Goal: Task Accomplishment & Management: Use online tool/utility

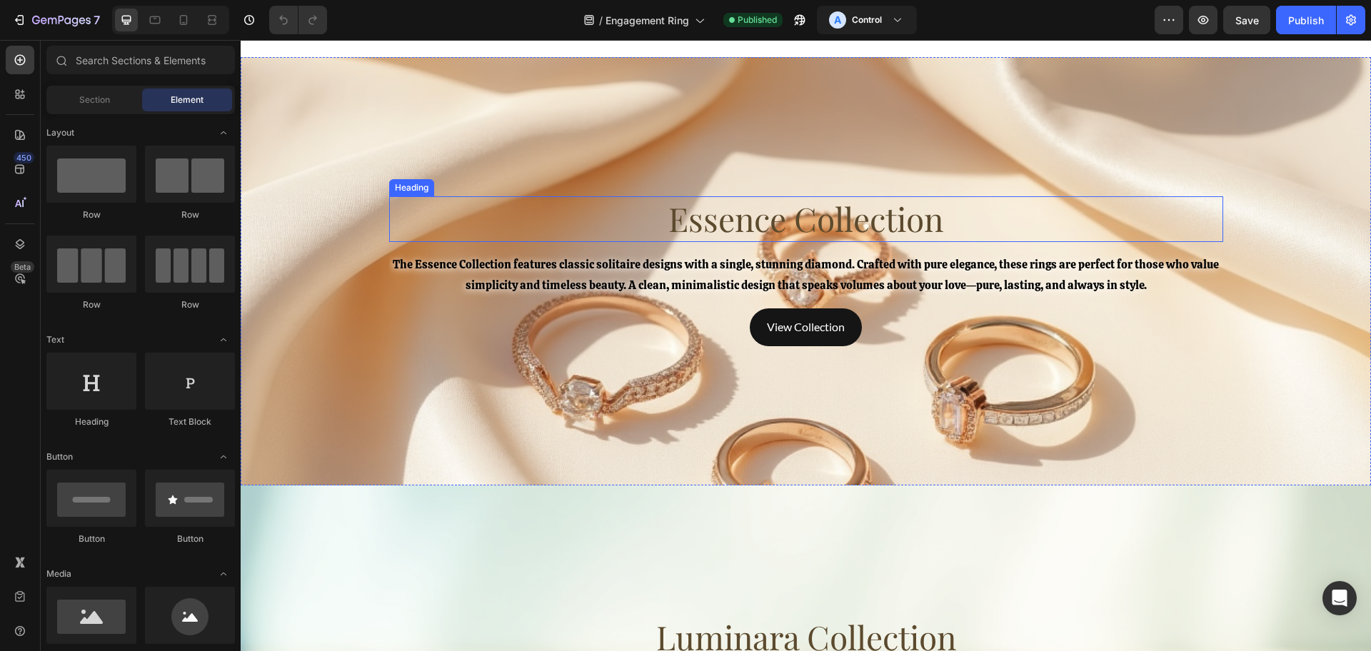
scroll to position [2886, 0]
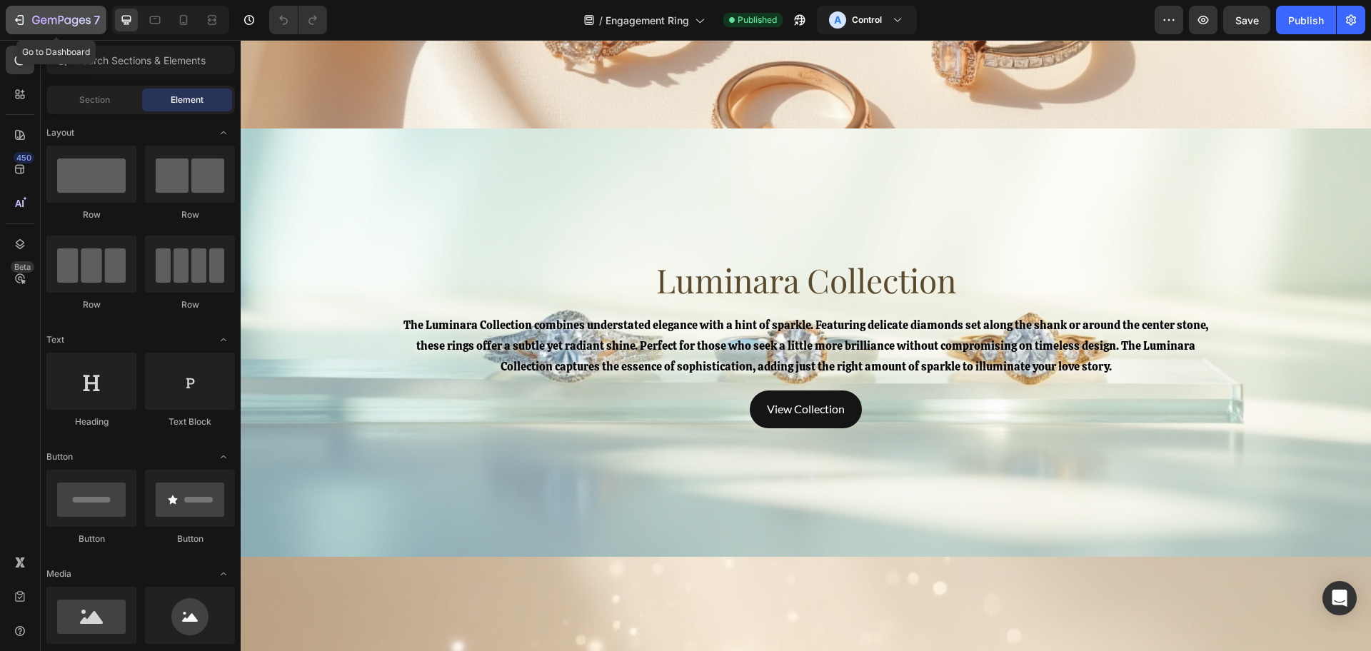
click at [55, 25] on icon "button" at bounding box center [61, 21] width 59 height 12
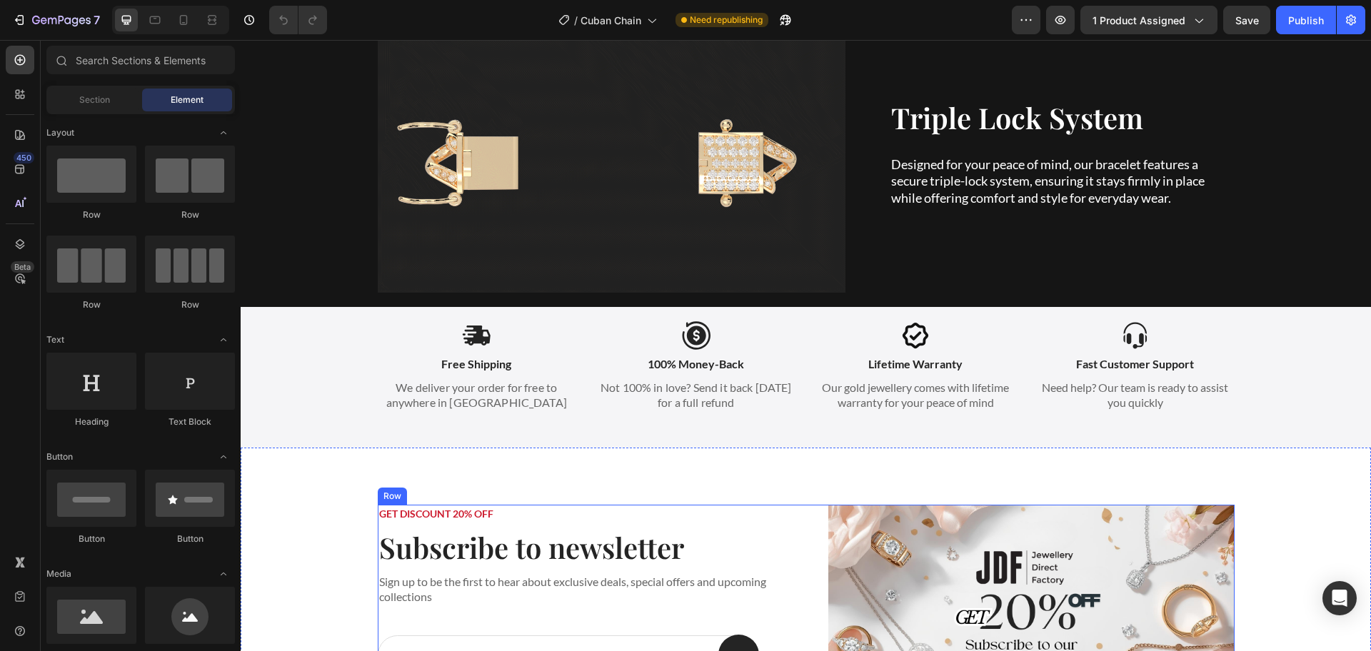
scroll to position [1786, 0]
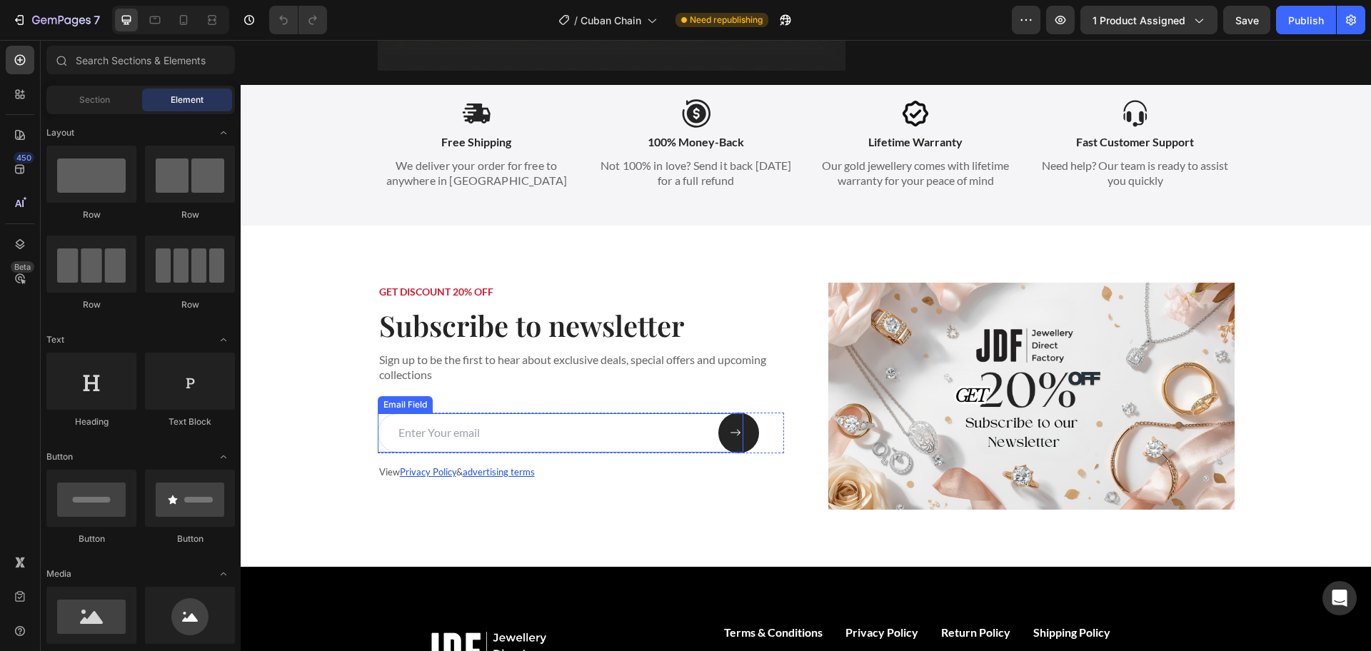
click at [503, 422] on input "email" at bounding box center [561, 433] width 366 height 39
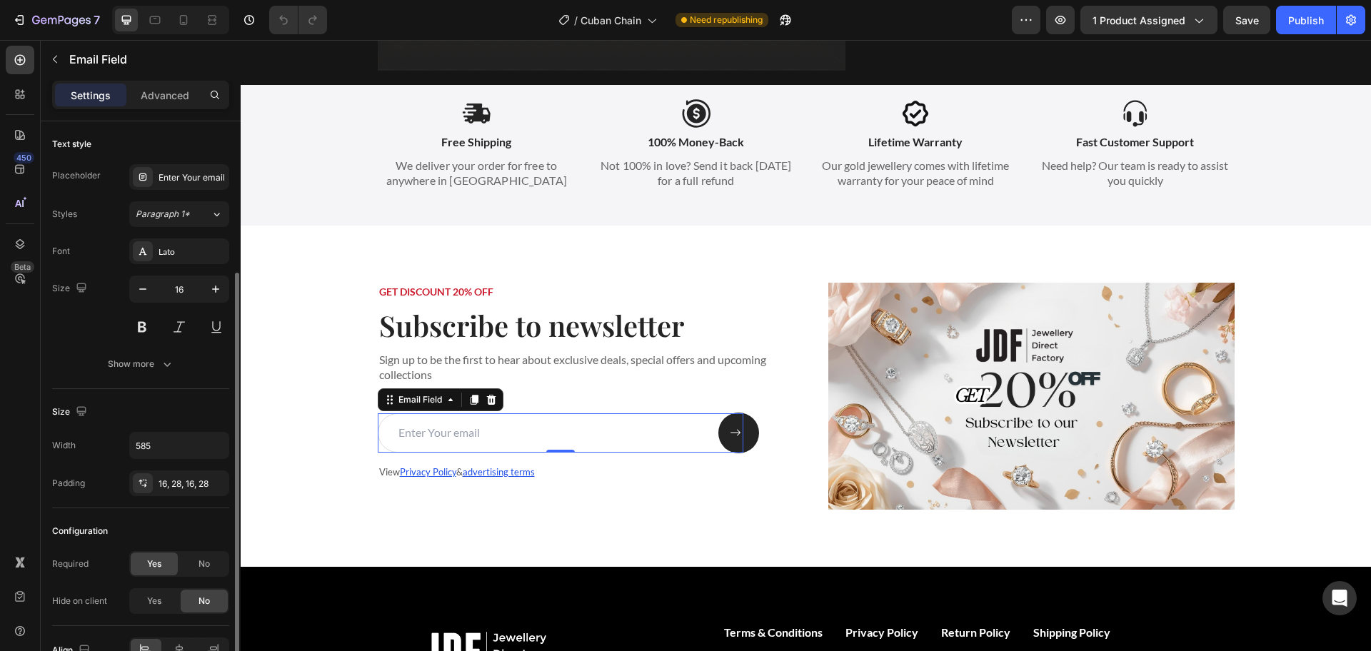
scroll to position [81, 0]
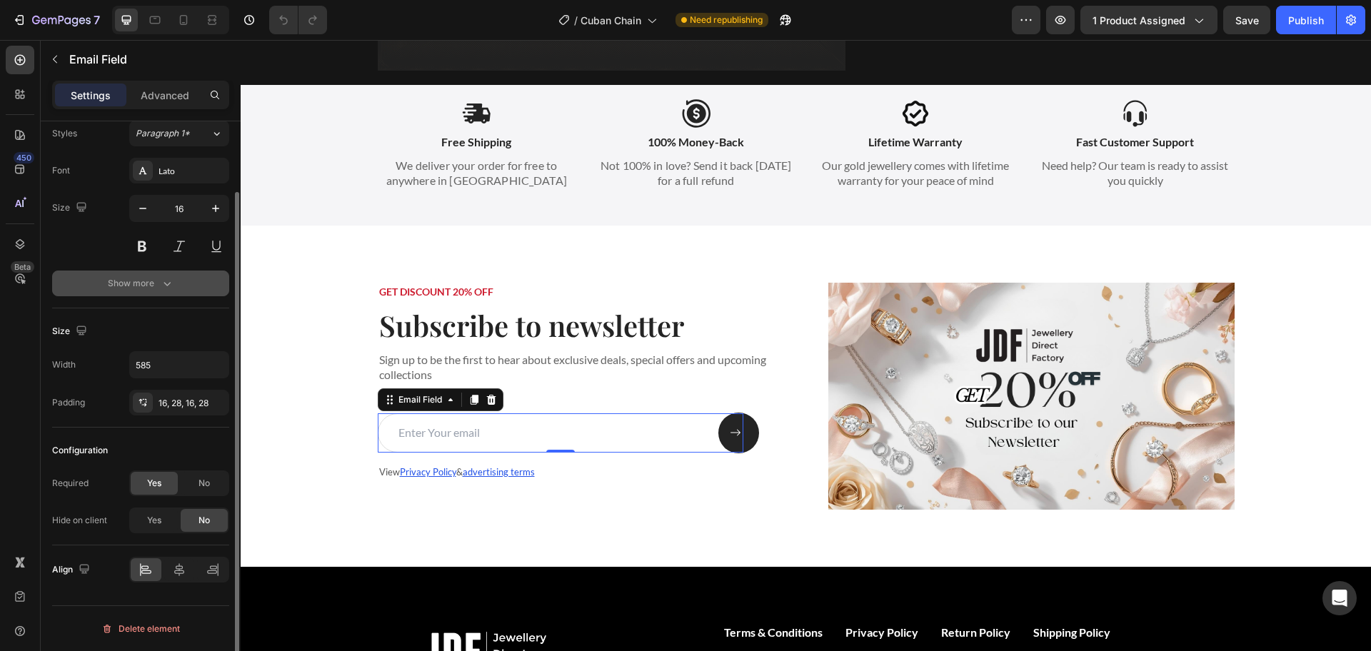
click at [160, 287] on icon "button" at bounding box center [167, 283] width 14 height 14
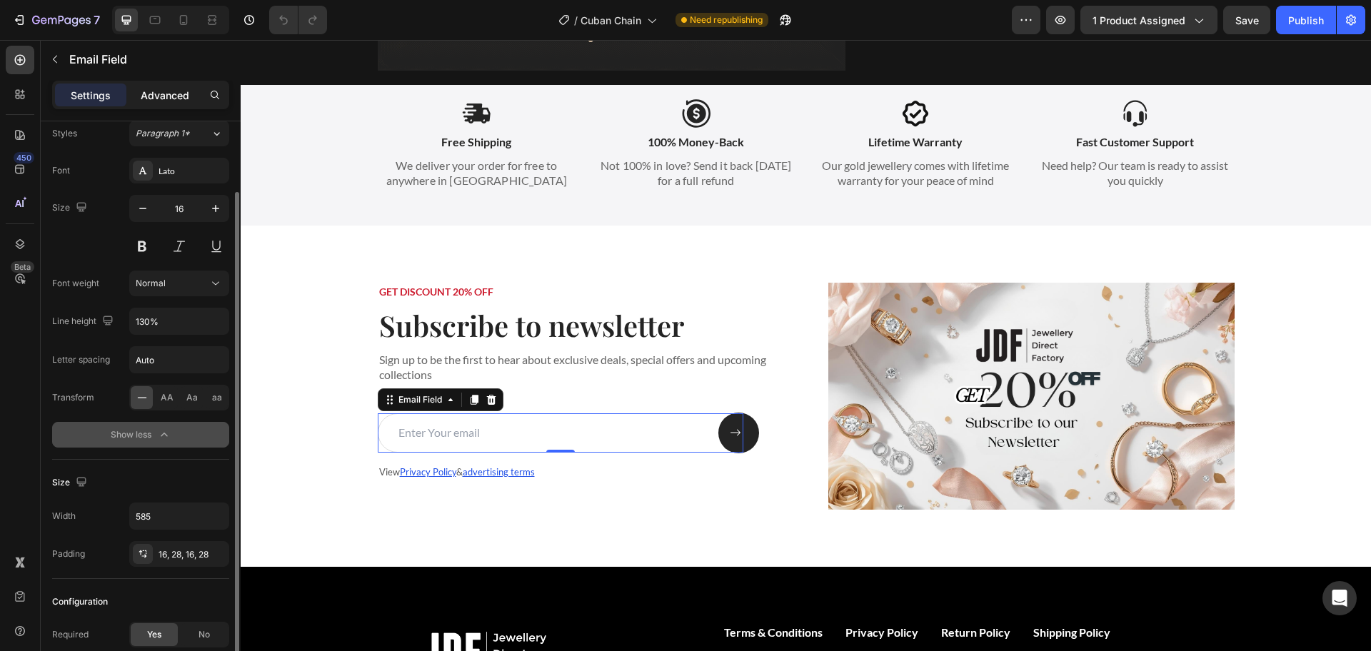
click at [169, 91] on p "Advanced" at bounding box center [165, 95] width 49 height 15
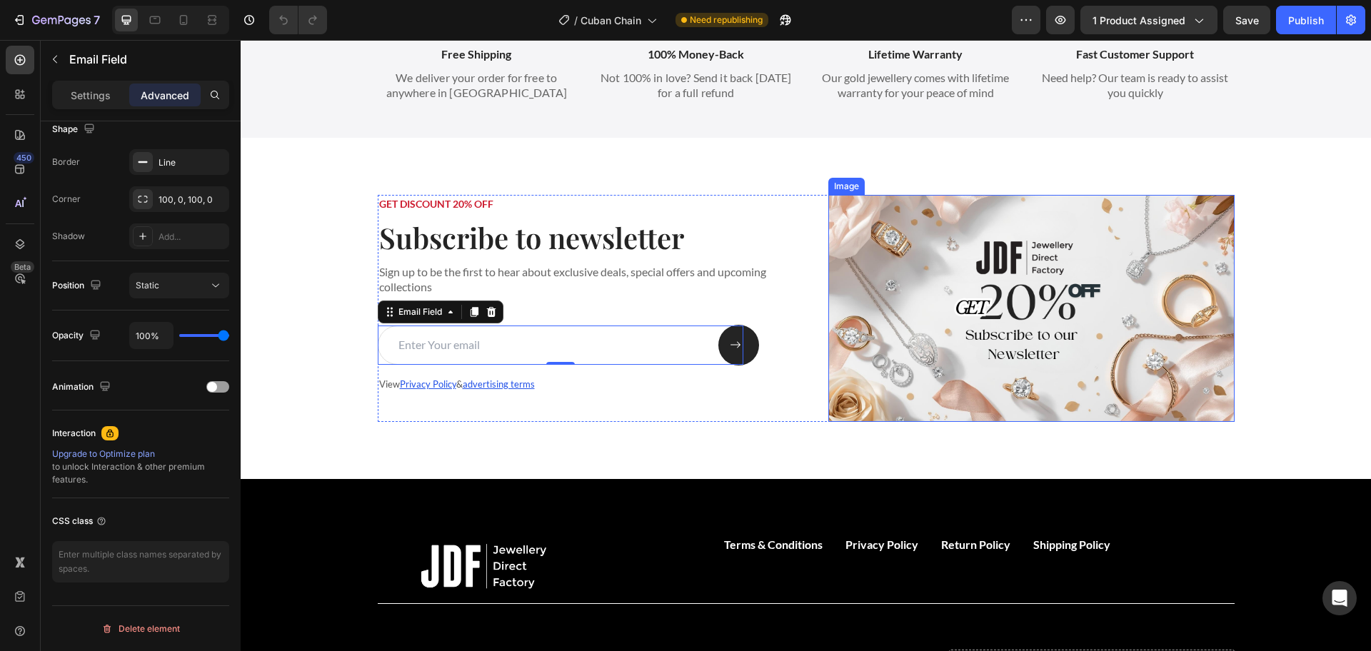
scroll to position [1964, 0]
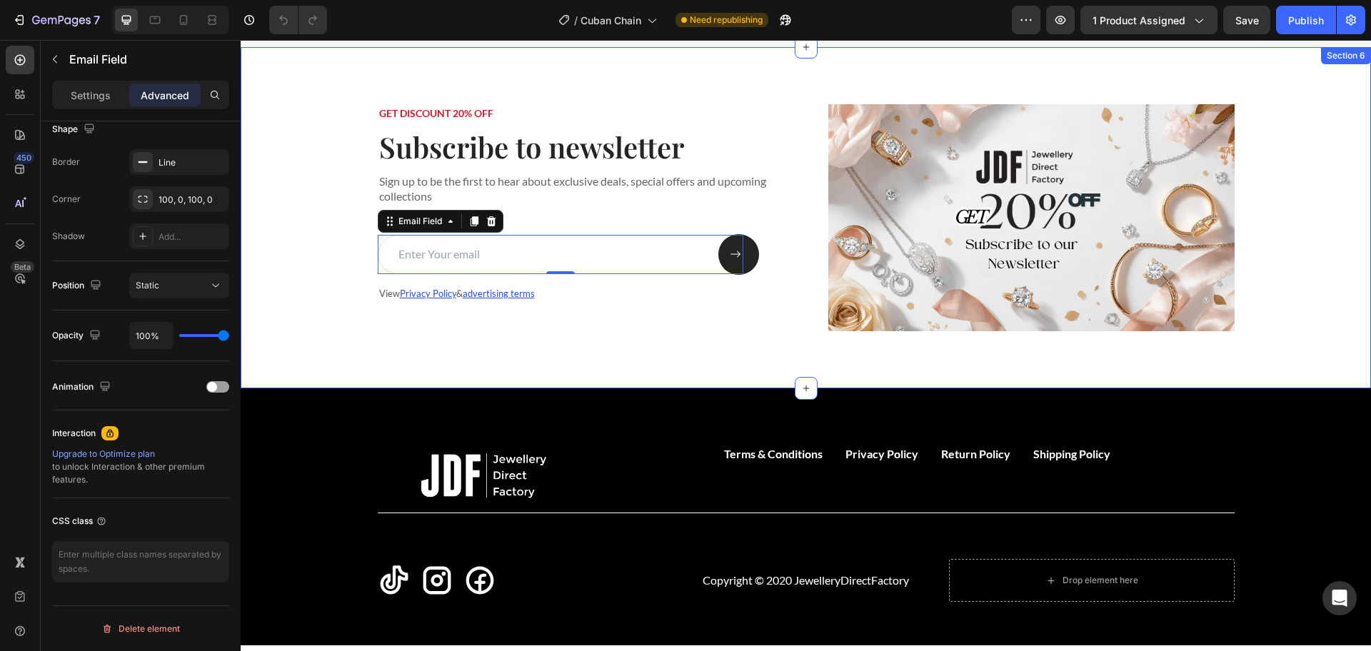
click at [323, 227] on div "GET DISCOUNT 20% OFF Text Block Subscribe to newsletter Heading Sign up to be t…" at bounding box center [806, 218] width 1102 height 228
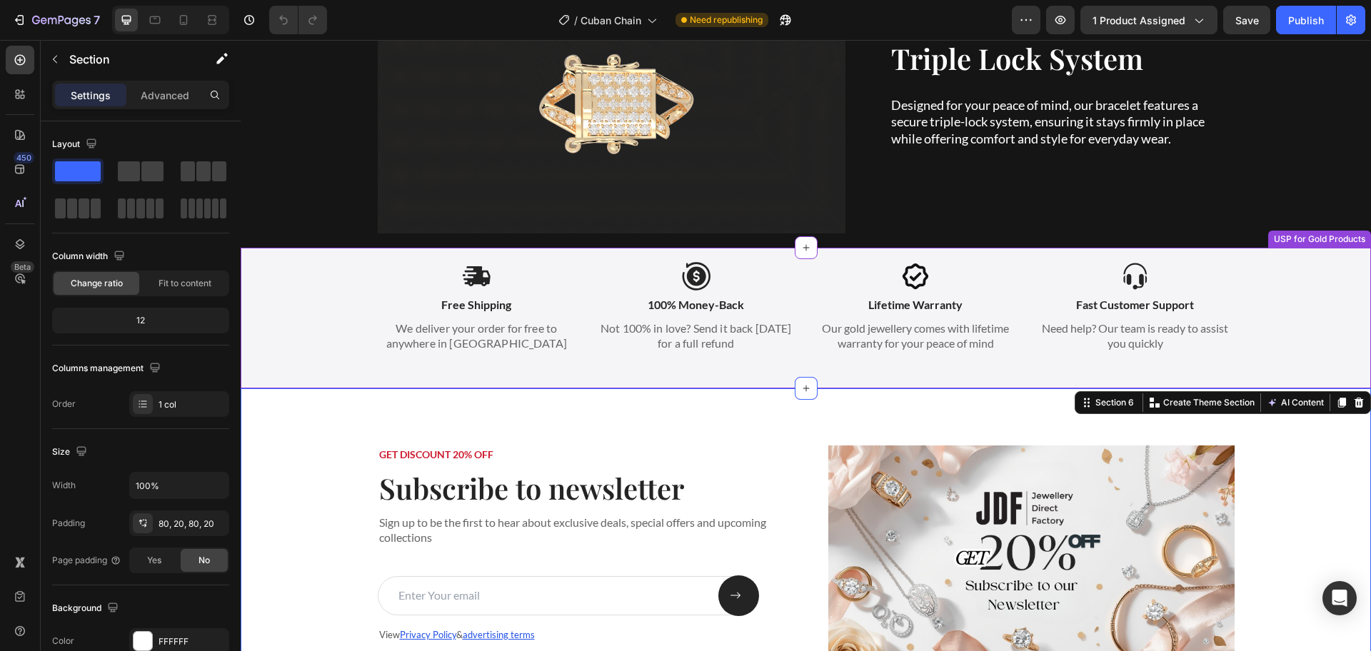
scroll to position [1607, 0]
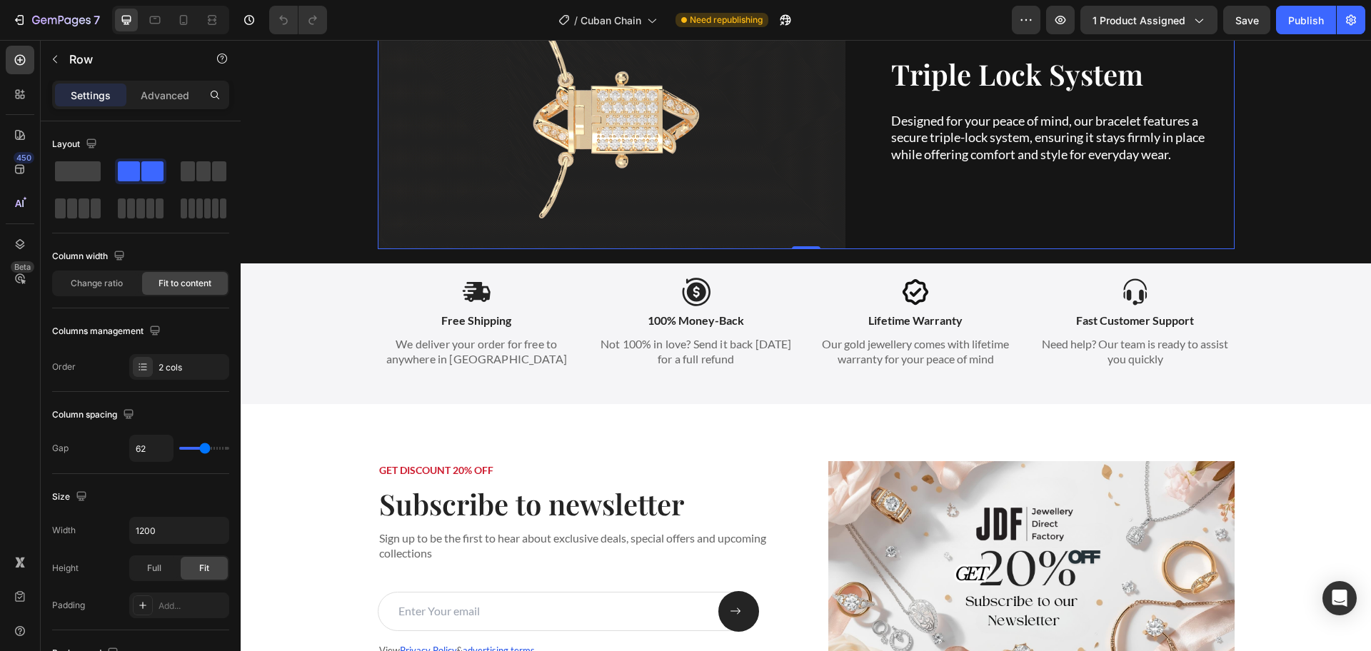
click at [890, 237] on div "Triple Lock System Heading Designed for your peace of mind, our bracelet featur…" at bounding box center [1062, 117] width 345 height 263
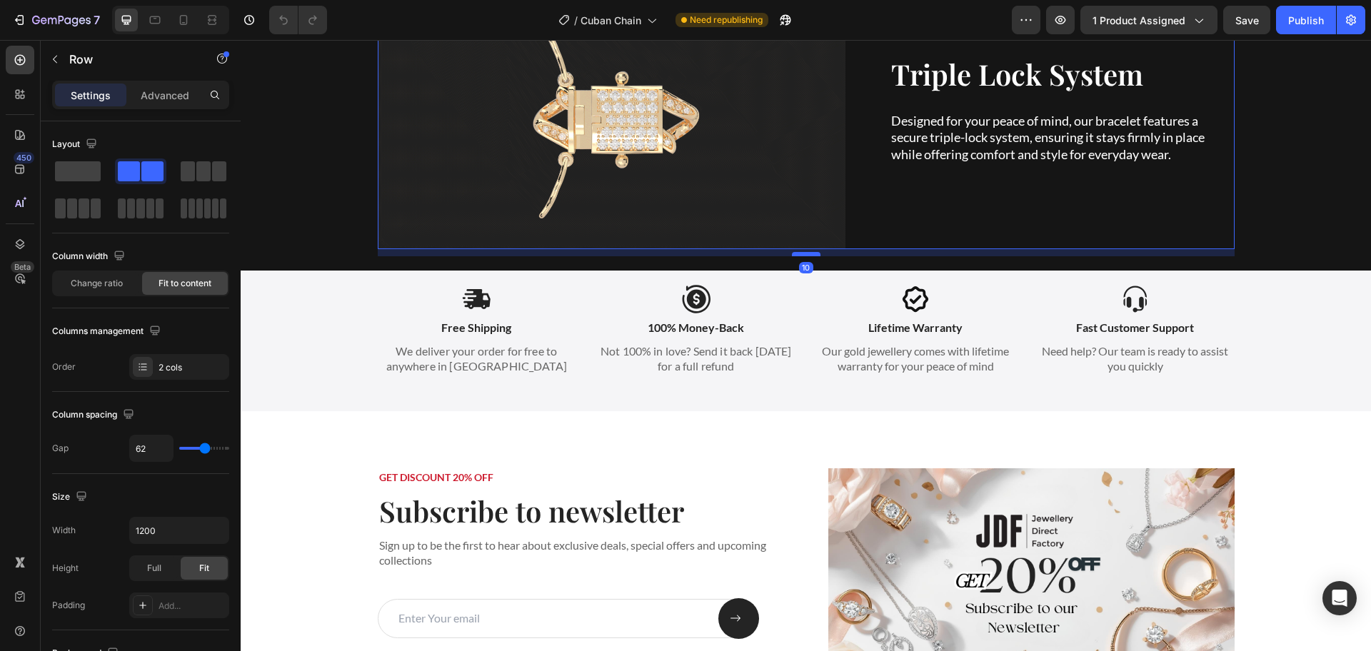
drag, startPoint x: 803, startPoint y: 245, endPoint x: 802, endPoint y: 252, distance: 7.2
click at [802, 252] on div at bounding box center [806, 254] width 29 height 4
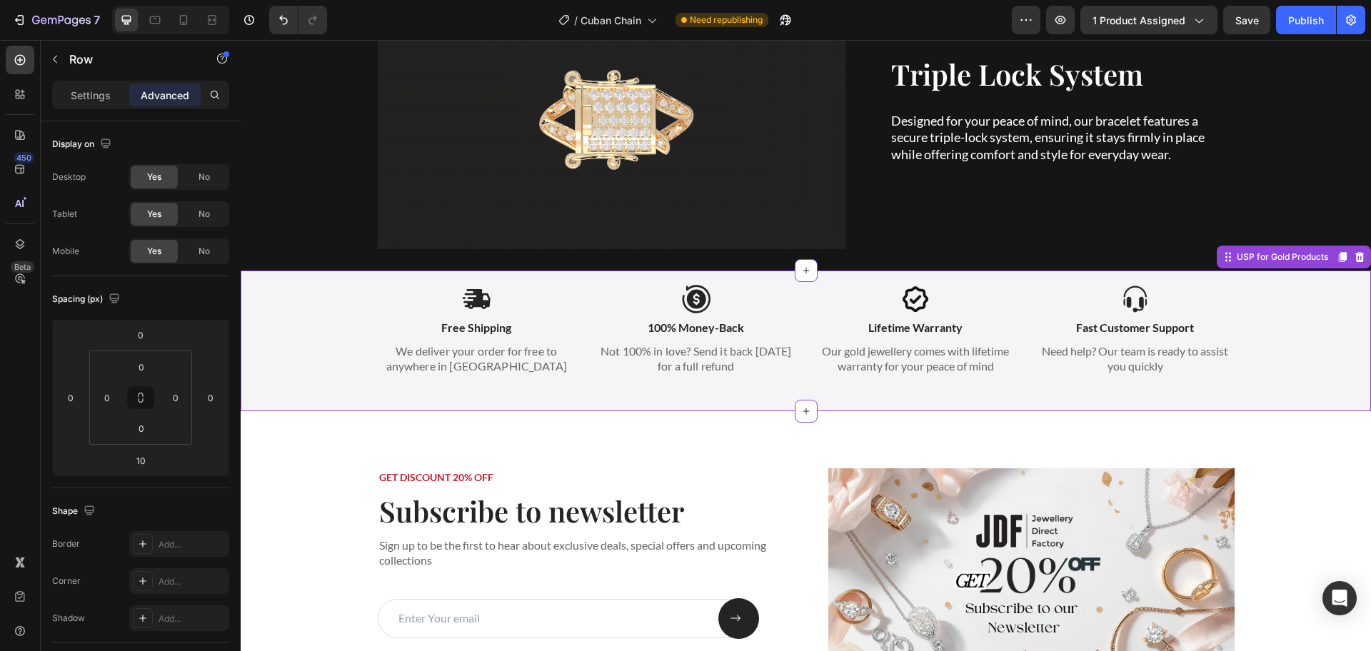
click at [331, 313] on div "Icon Free Shipping Text Block We deliver your order for free to anywhere in Mal…" at bounding box center [806, 333] width 1102 height 96
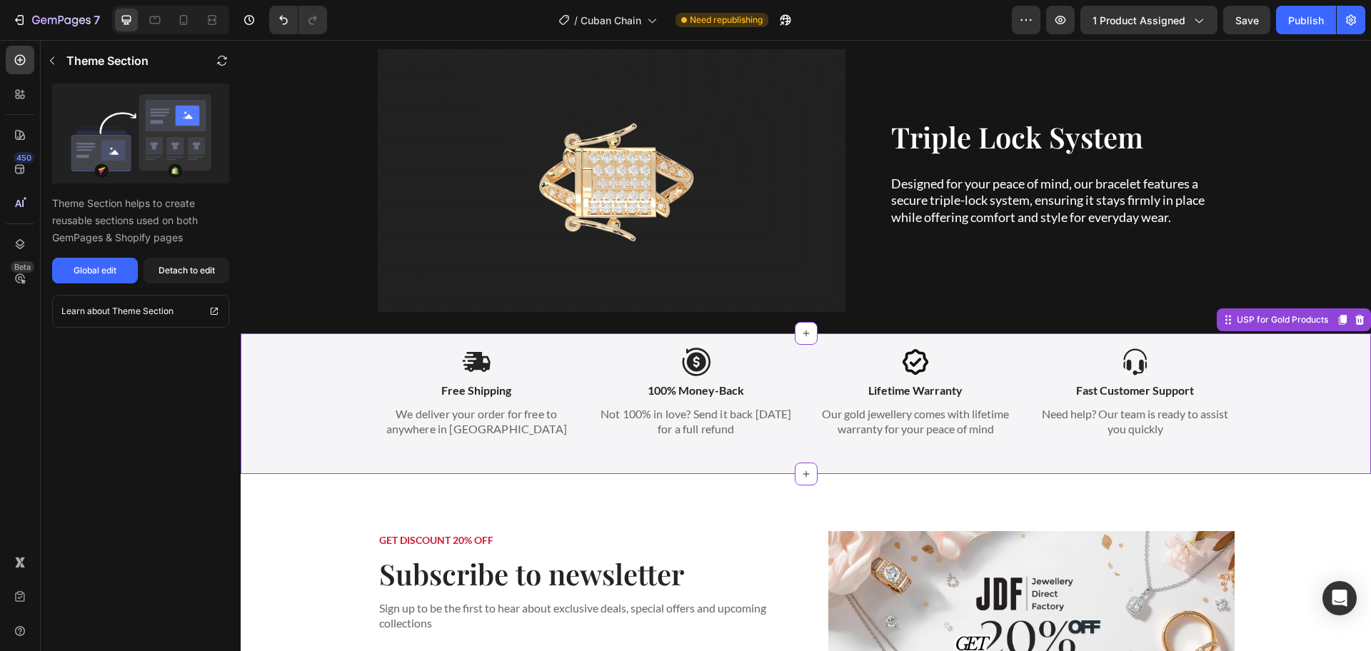
scroll to position [1518, 0]
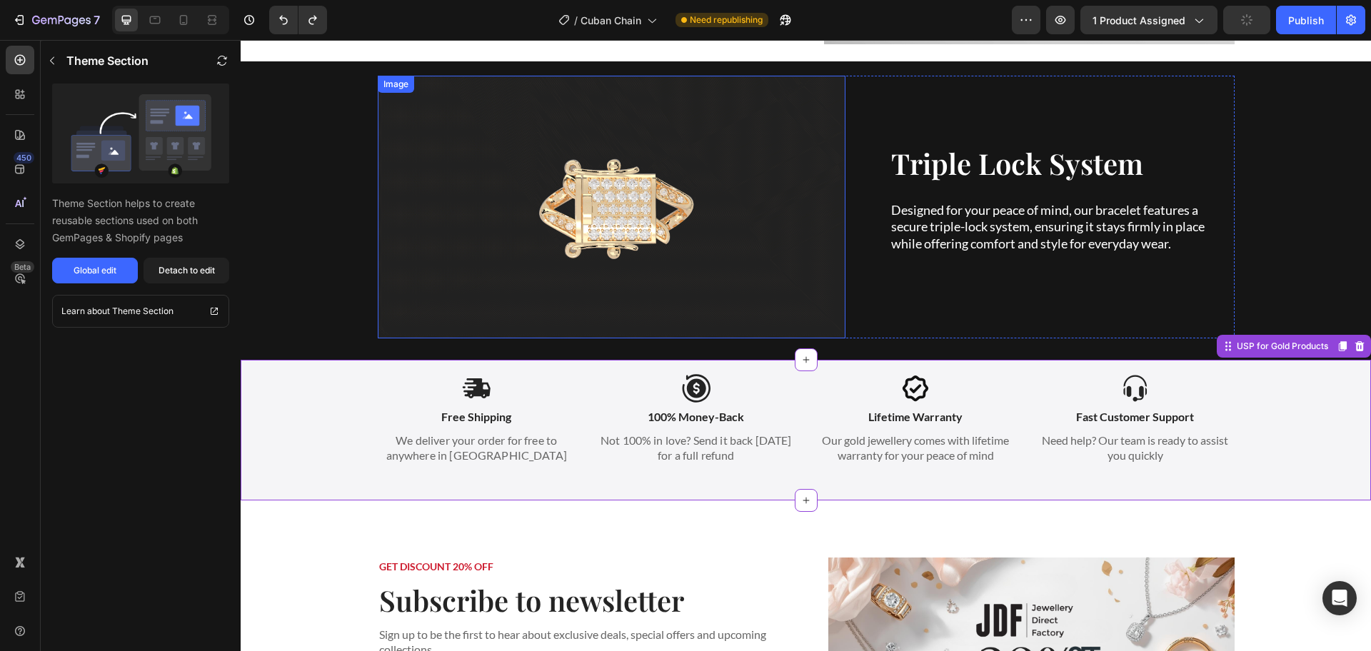
click at [768, 312] on img at bounding box center [612, 207] width 468 height 263
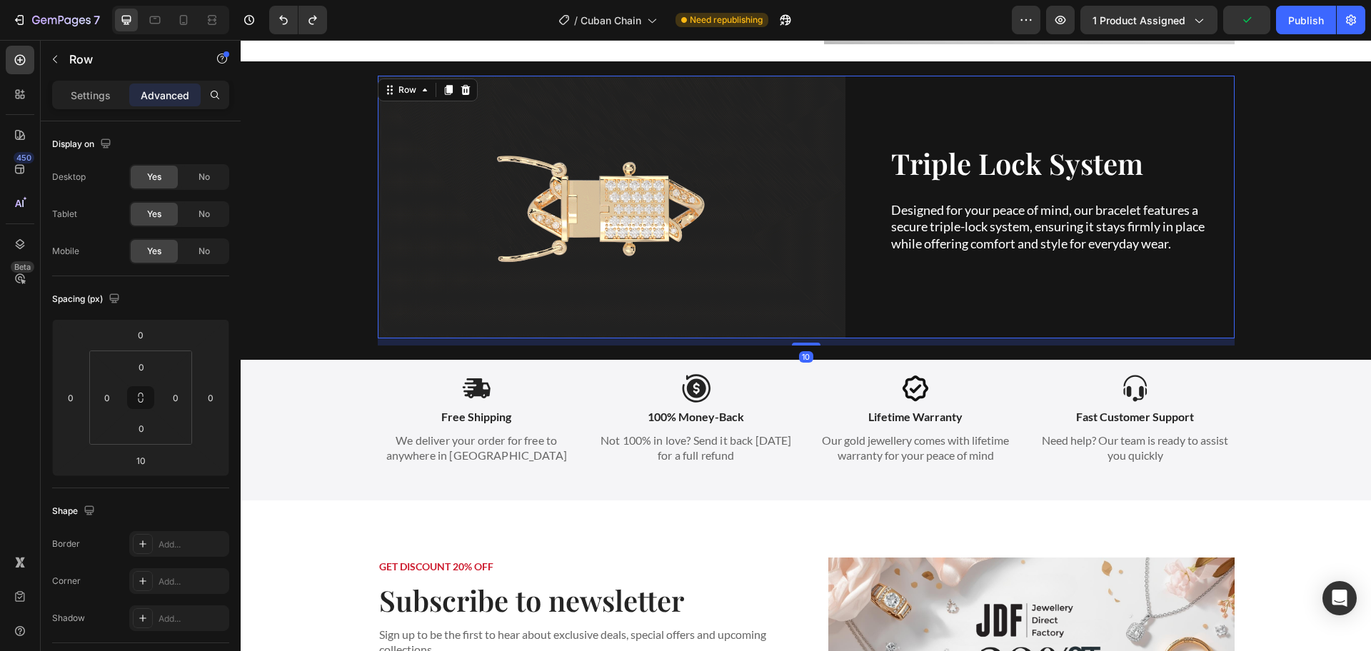
click at [863, 330] on div "Image Triple Lock System Heading Designed for your peace of mind, our bracelet …" at bounding box center [806, 207] width 857 height 263
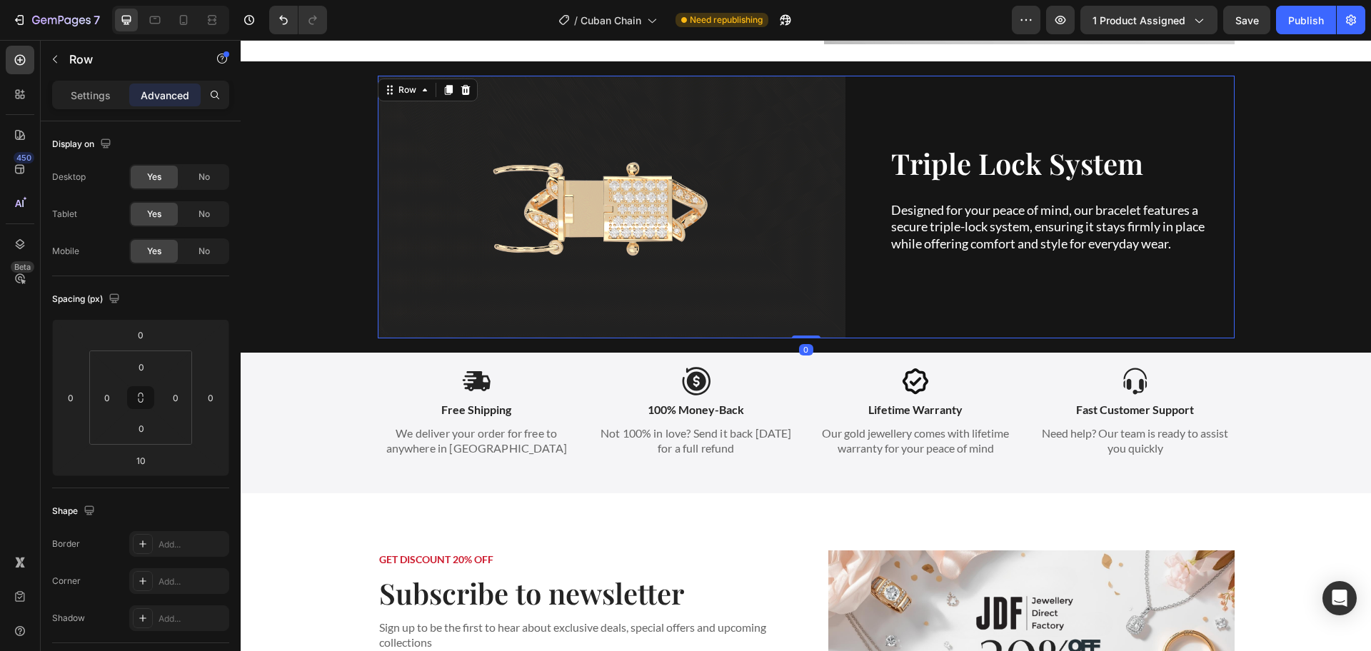
drag, startPoint x: 807, startPoint y: 342, endPoint x: 810, endPoint y: 326, distance: 16.0
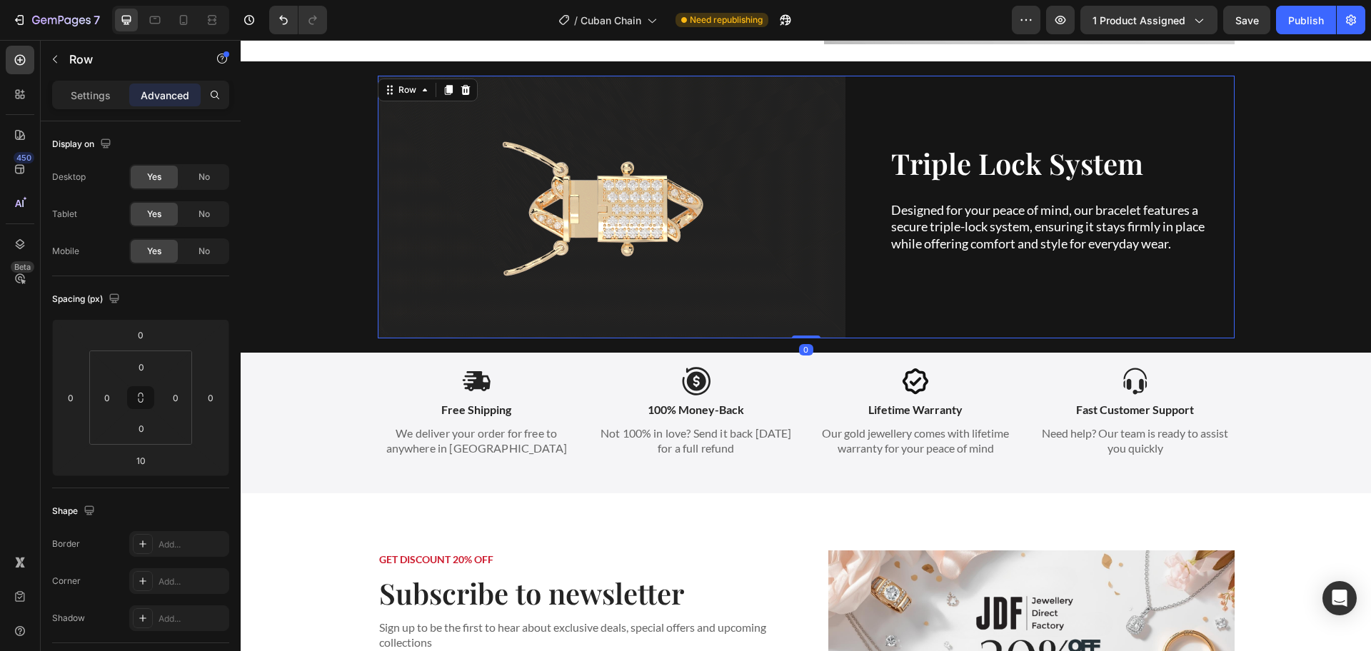
click at [810, 326] on div "Image Triple Lock System Heading Designed for your peace of mind, our bracelet …" at bounding box center [806, 207] width 857 height 263
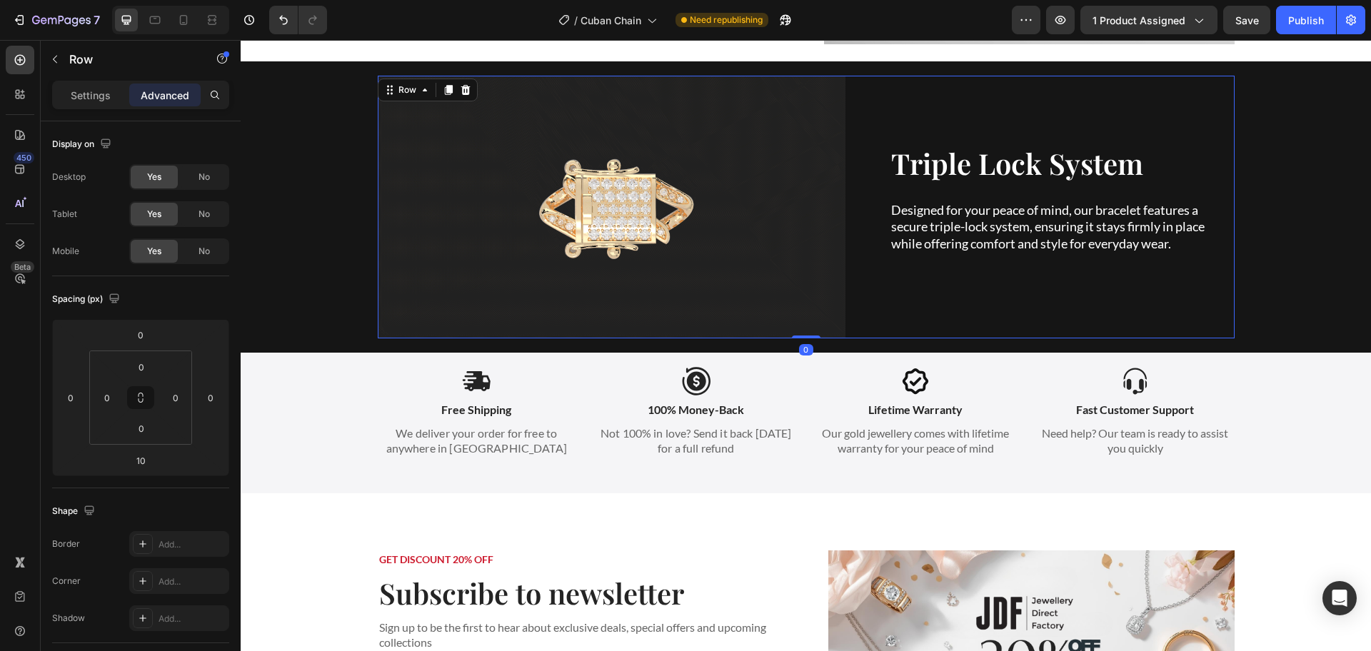
type input "0"
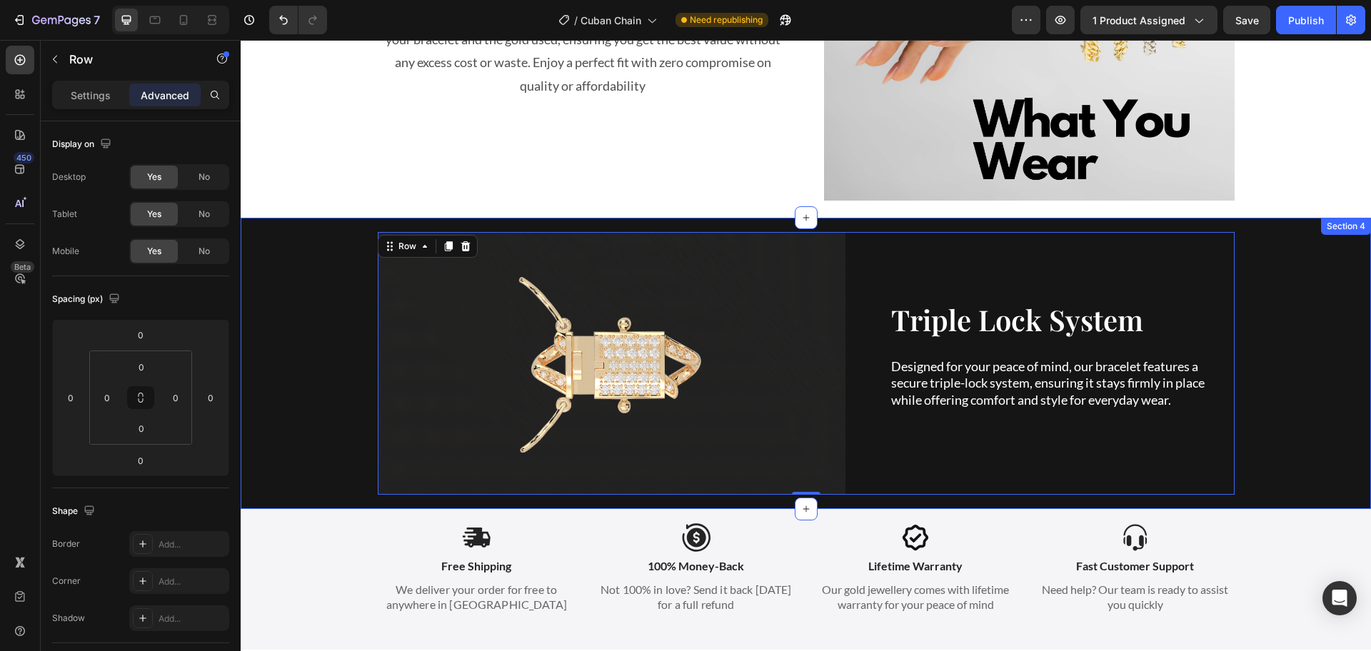
scroll to position [1339, 0]
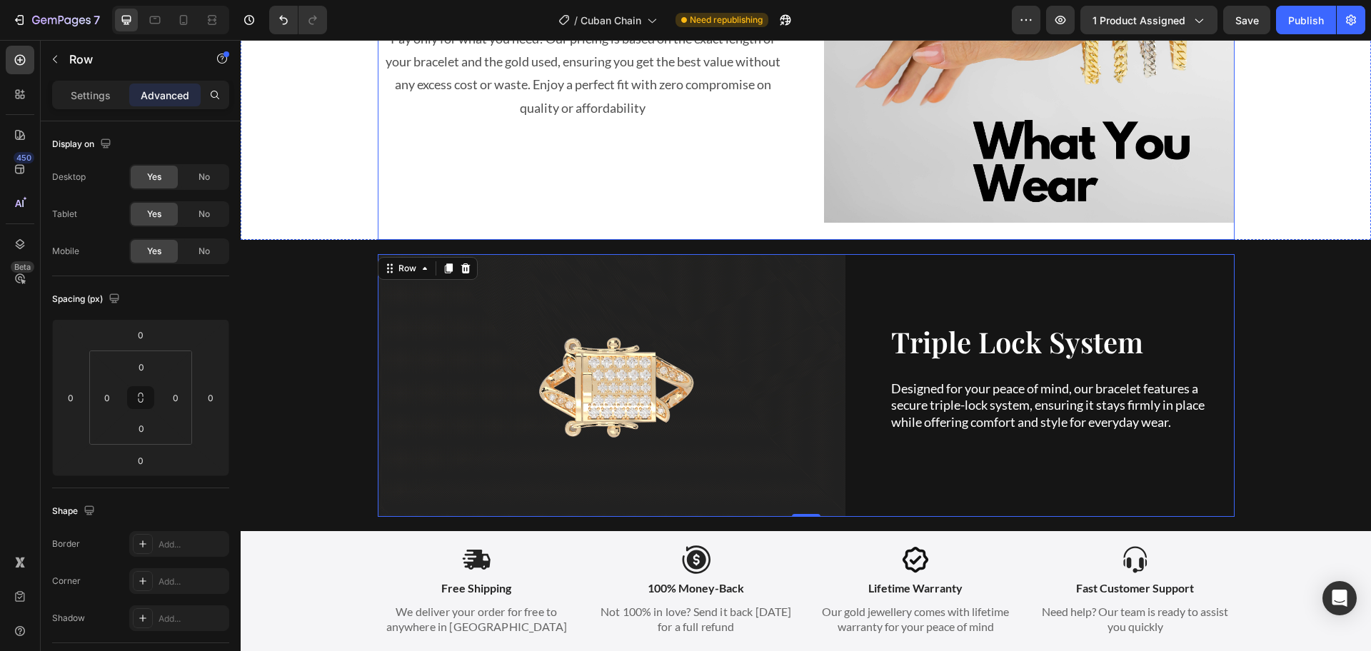
click at [824, 224] on div "Image" at bounding box center [1029, 26] width 411 height 428
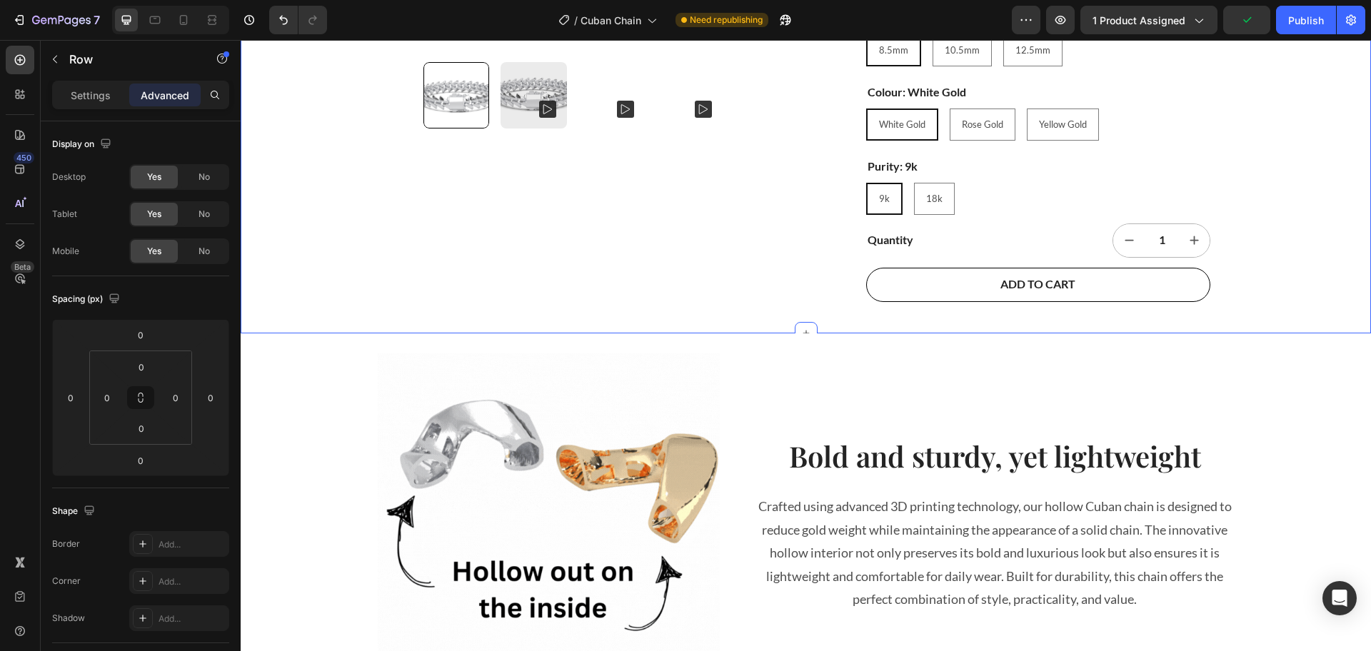
scroll to position [357, 0]
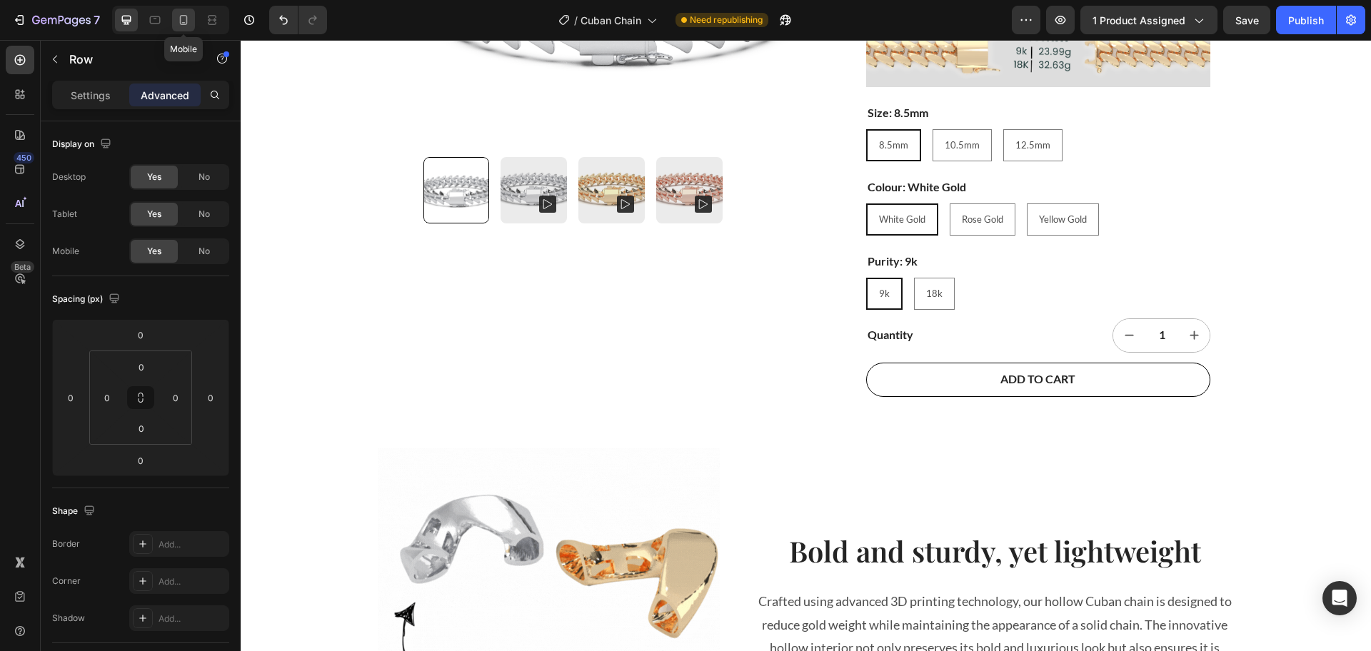
click at [184, 27] on div at bounding box center [183, 20] width 23 height 23
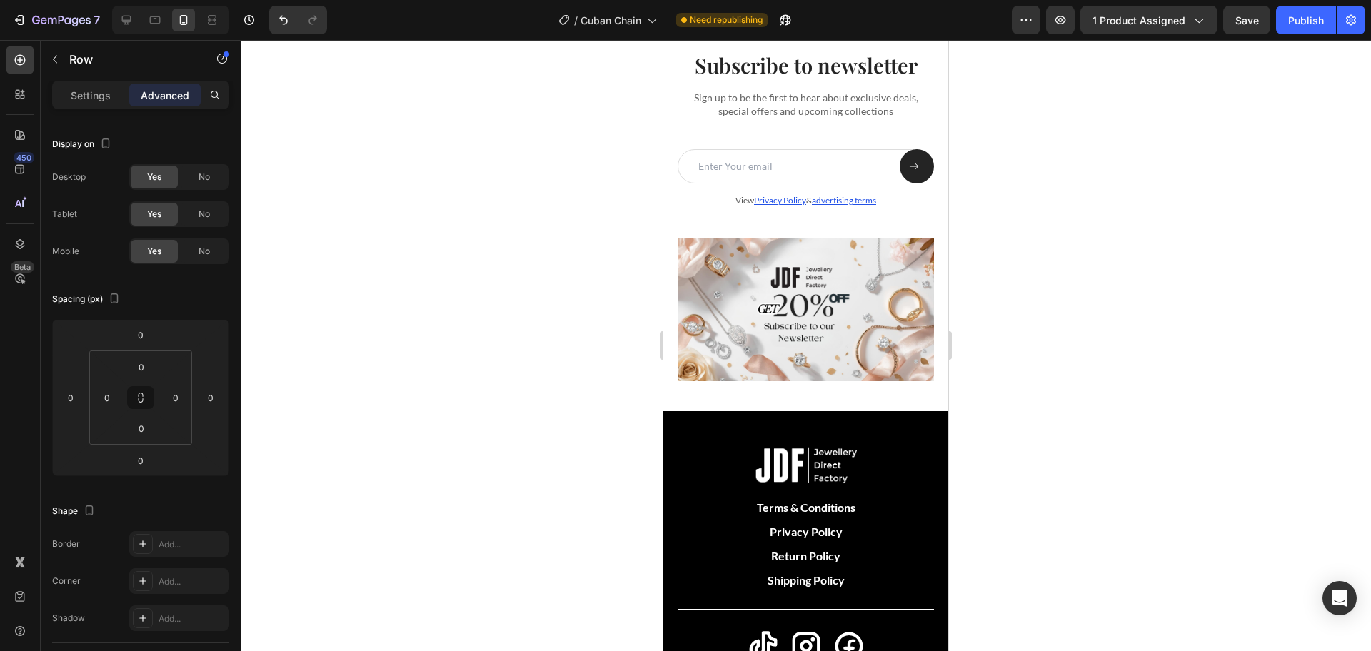
scroll to position [2768, 0]
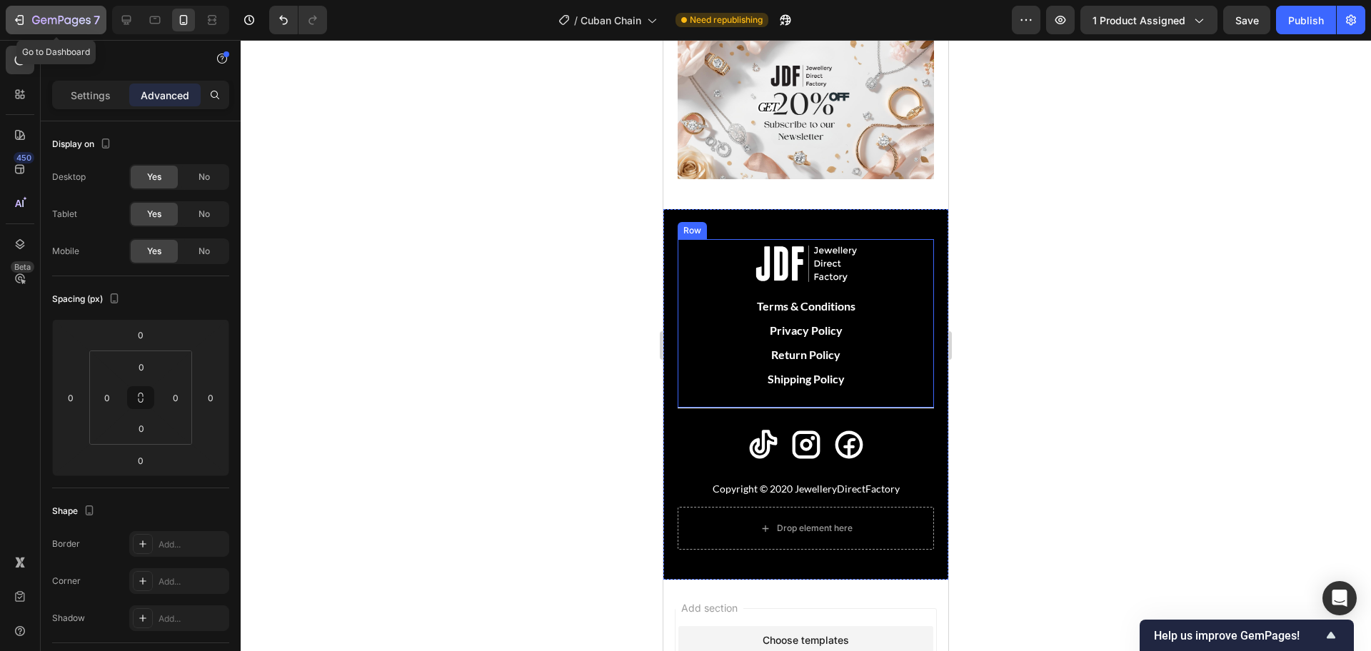
click at [76, 17] on icon "button" at bounding box center [61, 21] width 59 height 12
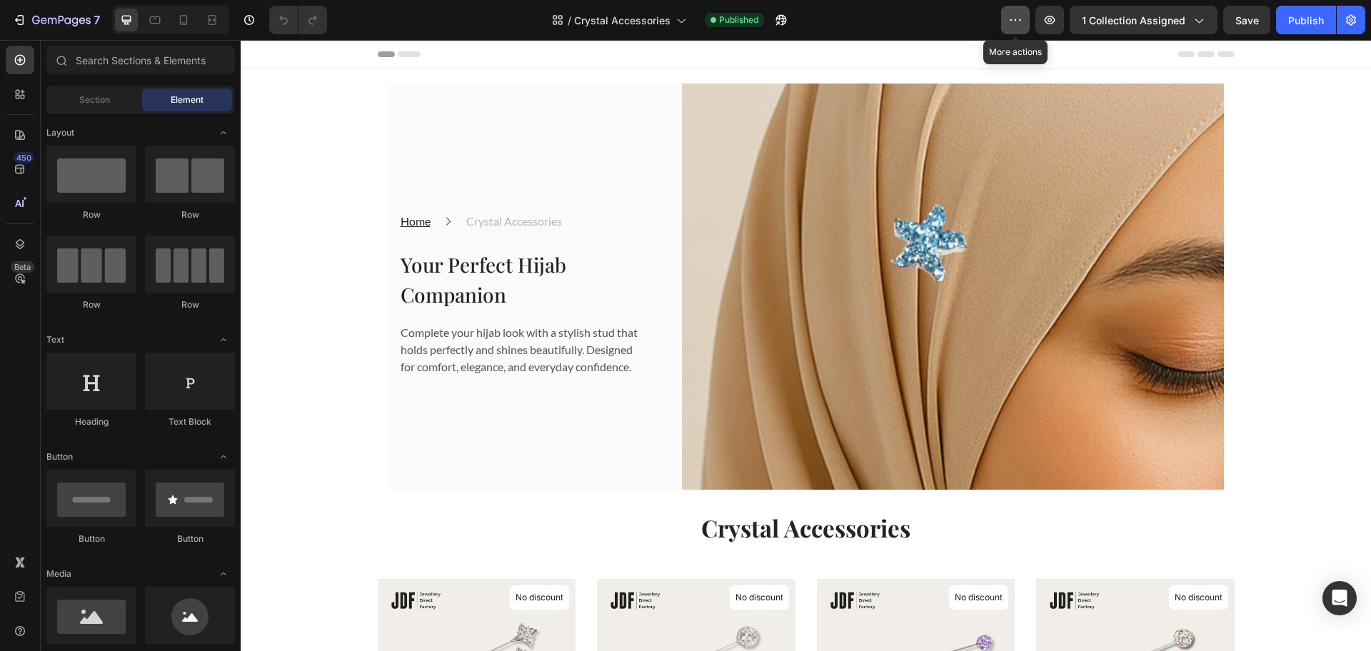
click at [1016, 21] on icon "button" at bounding box center [1015, 20] width 14 height 14
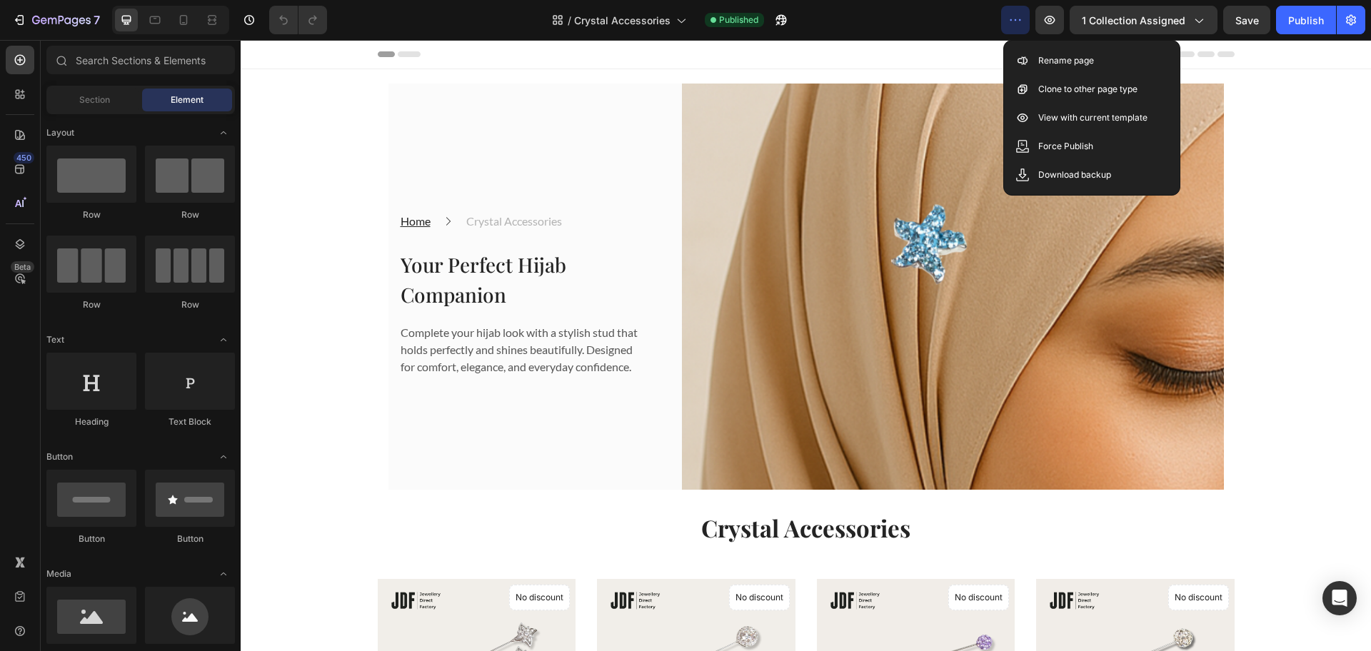
click at [1015, 20] on icon "button" at bounding box center [1015, 20] width 14 height 14
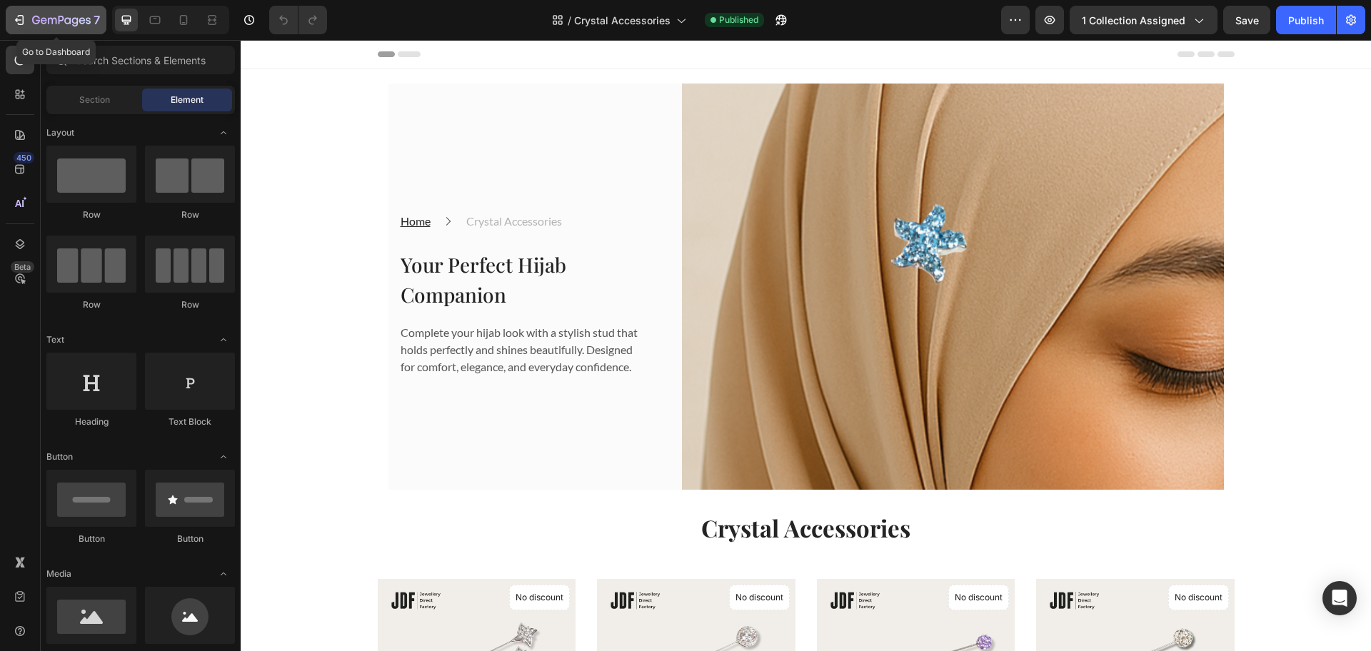
click at [44, 19] on icon "button" at bounding box center [61, 21] width 59 height 12
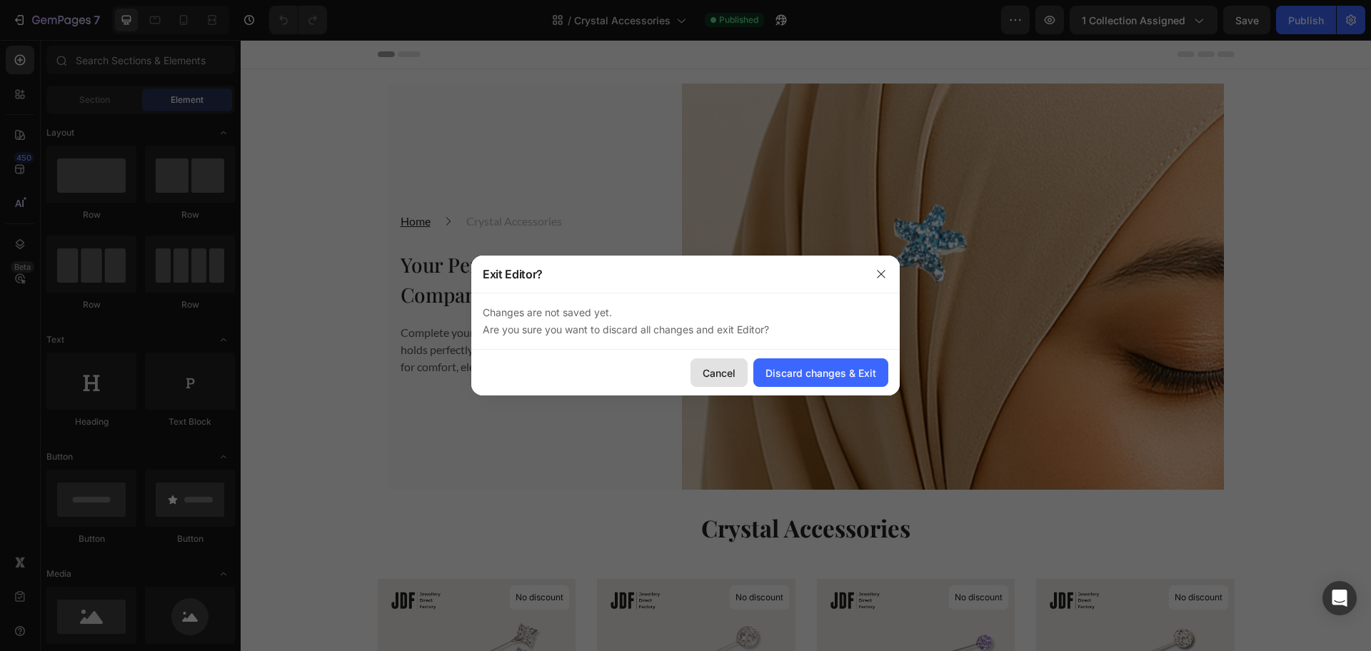
click at [725, 375] on div "Cancel" at bounding box center [719, 373] width 33 height 15
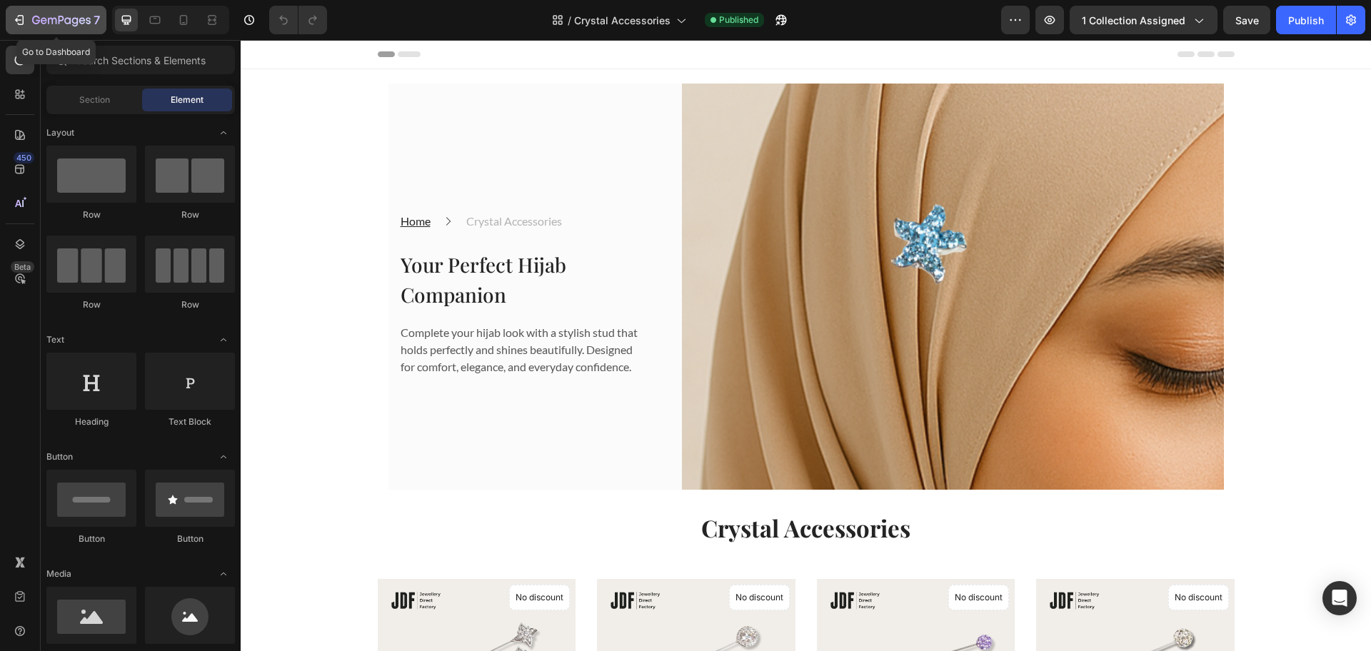
click at [34, 14] on div "7" at bounding box center [66, 19] width 68 height 17
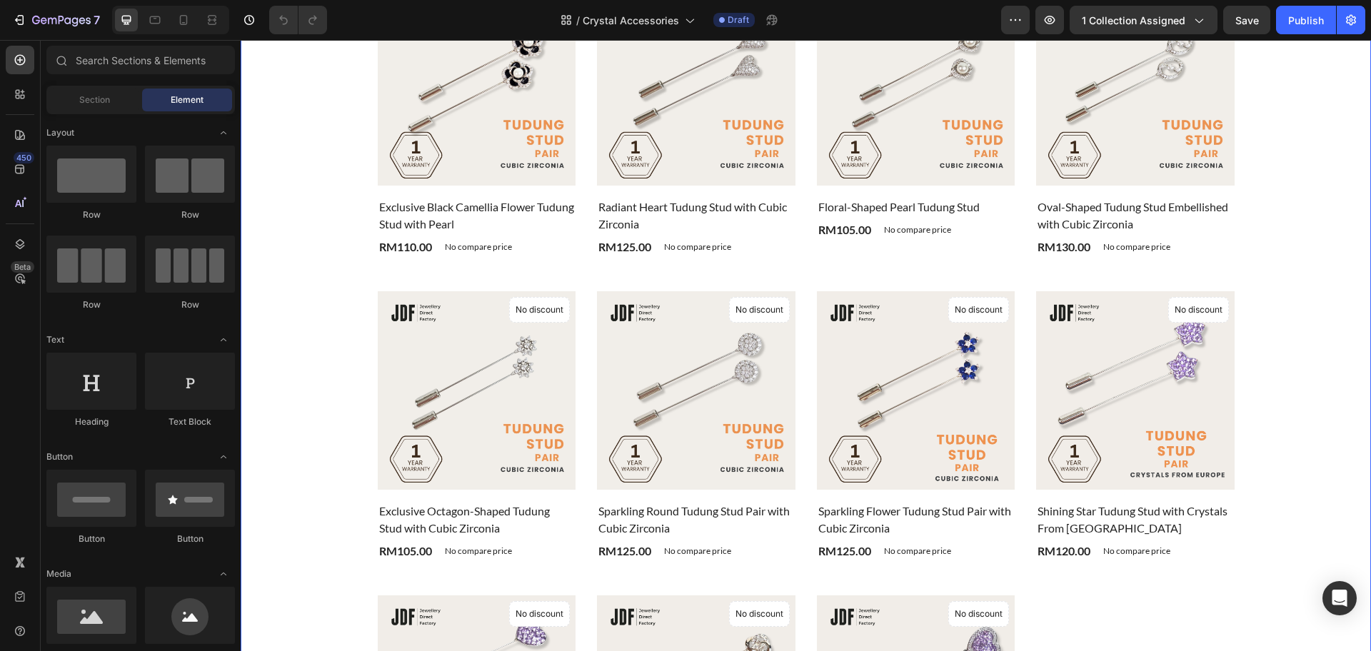
scroll to position [1124, 0]
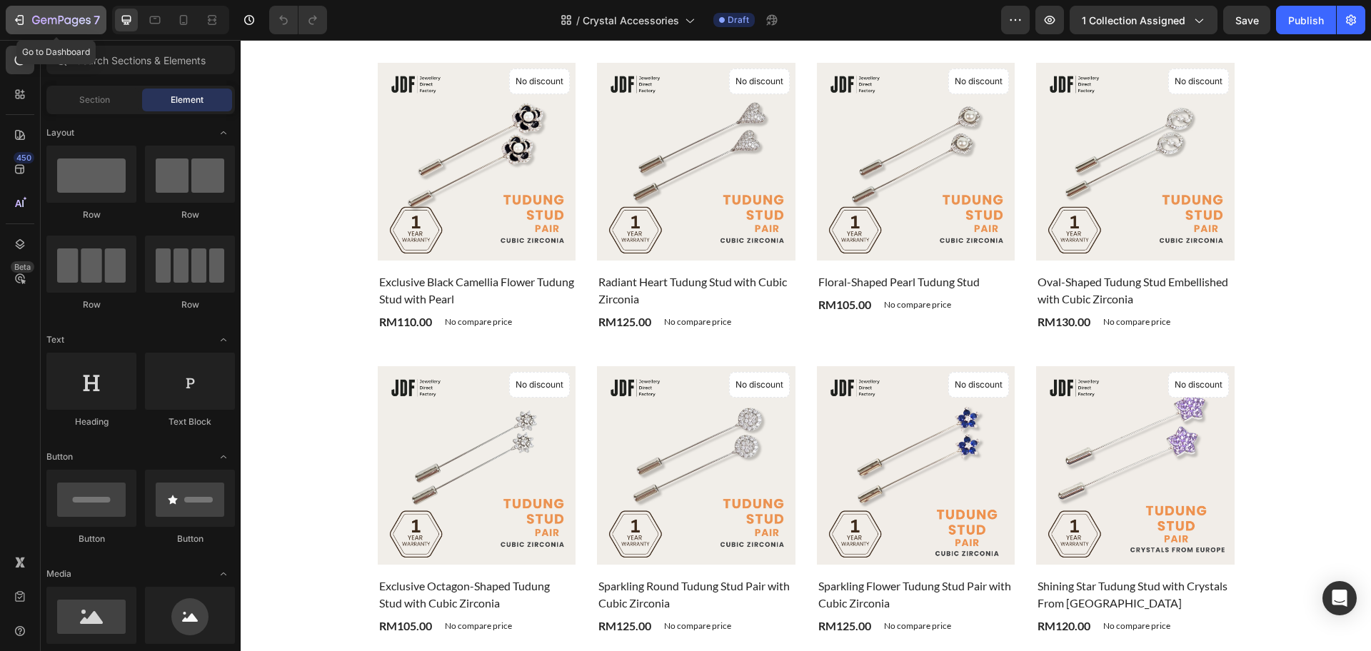
click at [77, 22] on icon "button" at bounding box center [75, 21] width 6 height 9
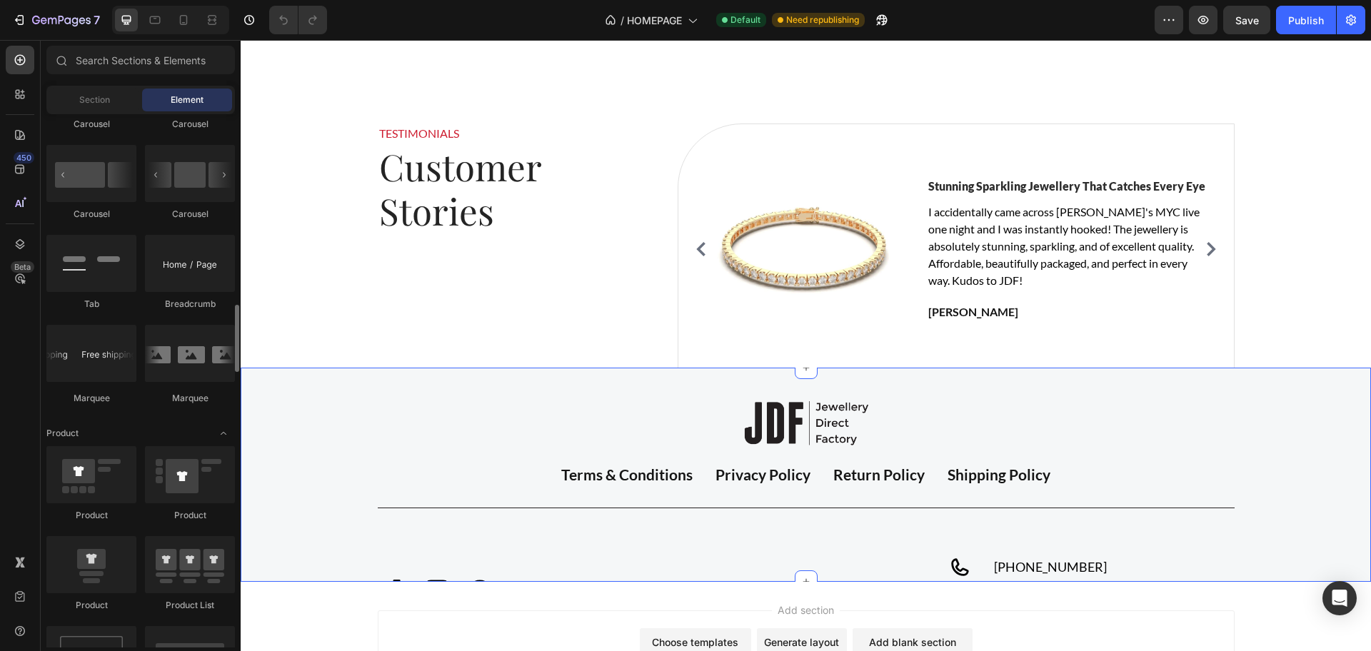
scroll to position [3005, 0]
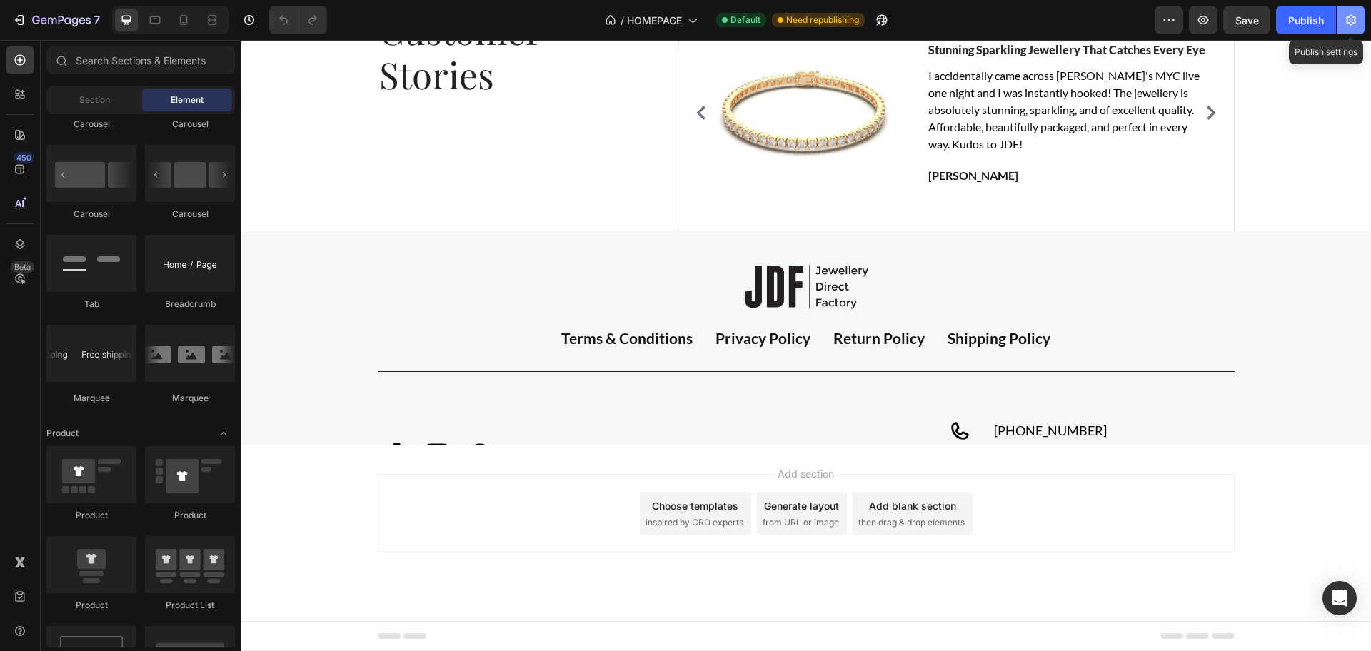
click at [1349, 21] on icon "button" at bounding box center [1351, 20] width 14 height 14
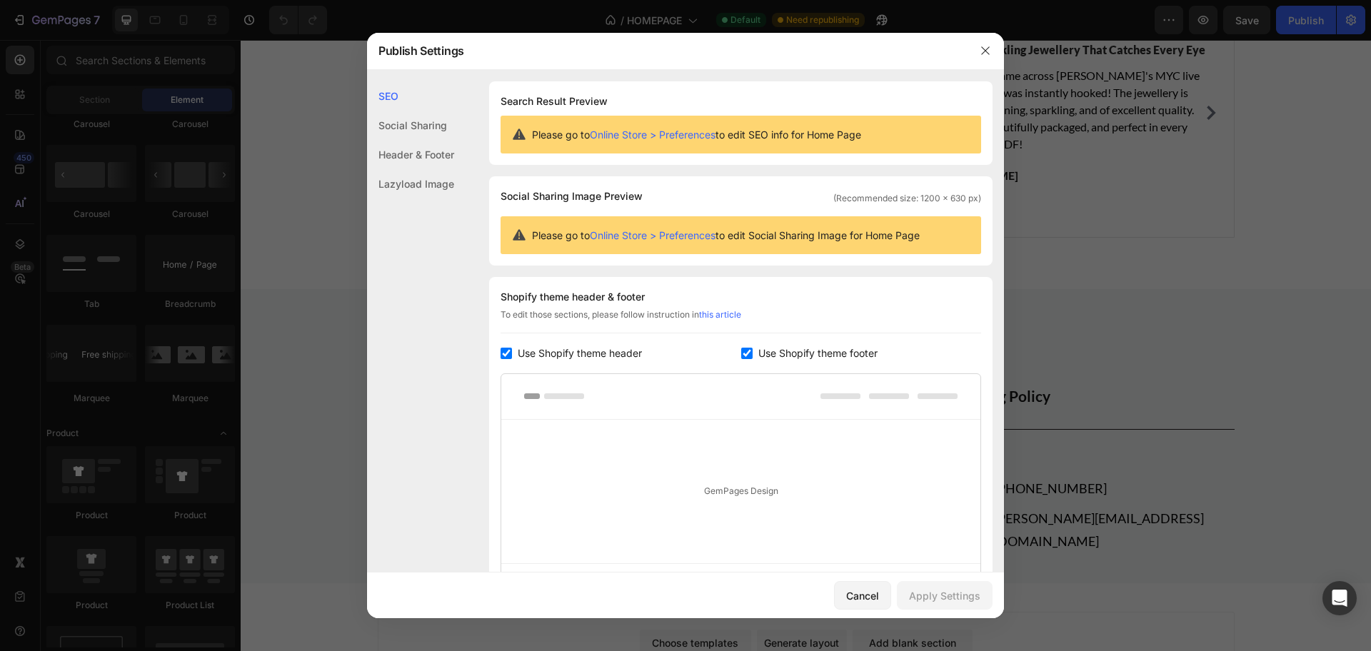
click at [690, 136] on link "Online Store > Preferences" at bounding box center [653, 135] width 126 height 12
click at [980, 56] on button "button" at bounding box center [985, 50] width 23 height 23
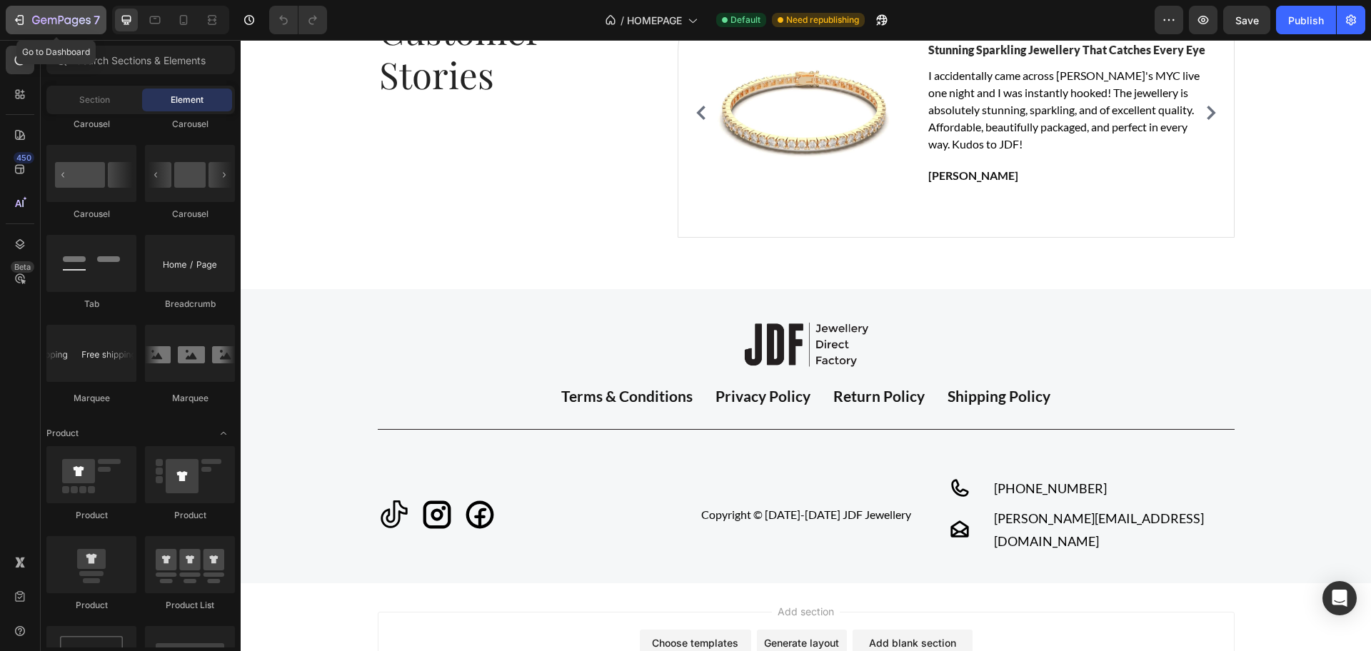
click at [84, 17] on icon "button" at bounding box center [61, 21] width 59 height 12
